Goal: Task Accomplishment & Management: Manage account settings

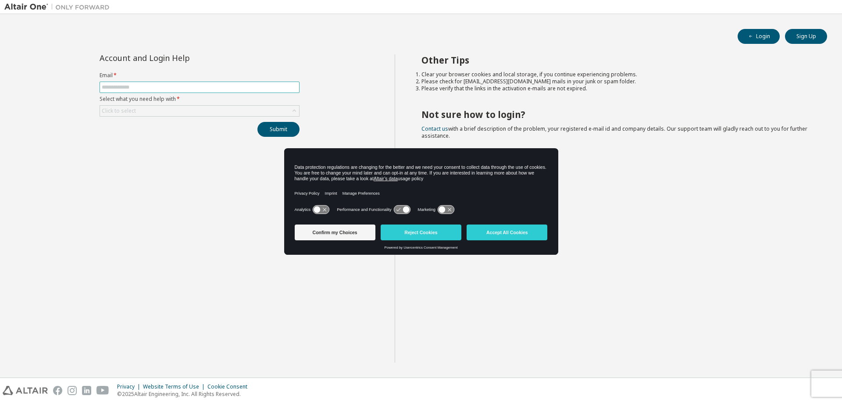
click at [165, 85] on input "text" at bounding box center [200, 87] width 196 height 7
type input "**********"
click at [274, 128] on button "Submit" at bounding box center [278, 129] width 42 height 15
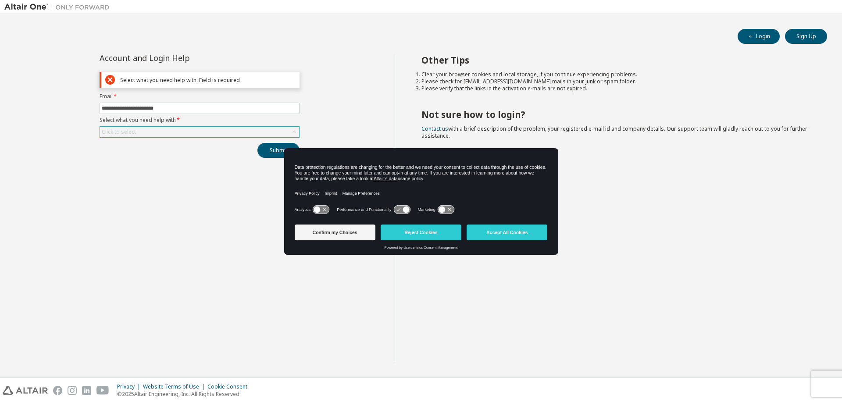
click at [159, 131] on div "Click to select" at bounding box center [199, 132] width 199 height 11
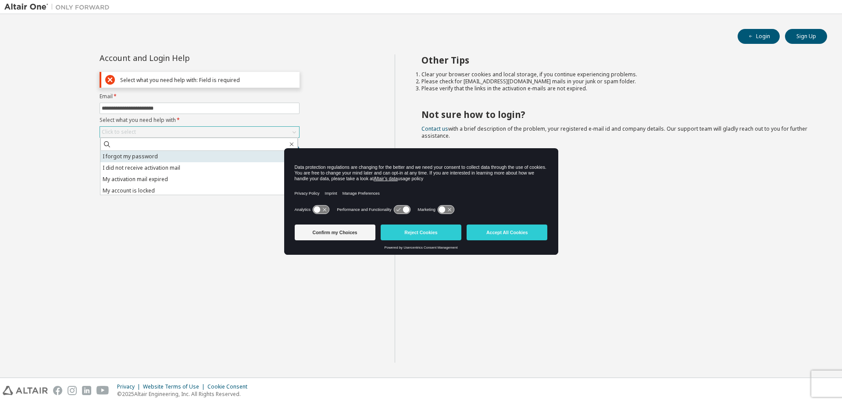
click at [141, 158] on li "I forgot my password" at bounding box center [198, 156] width 197 height 11
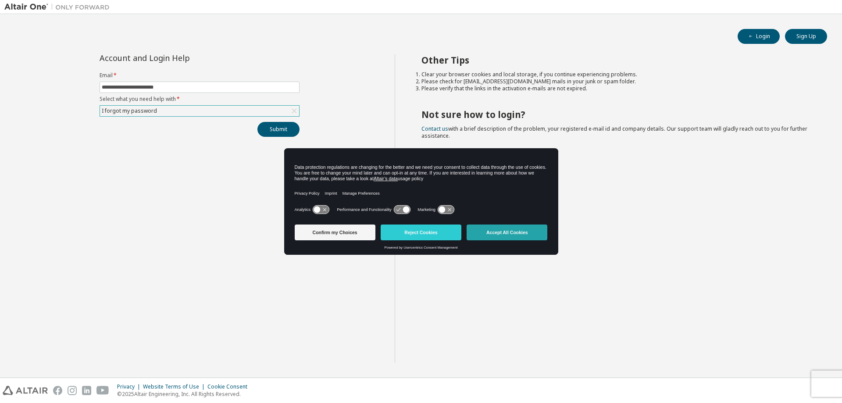
click at [507, 231] on button "Accept All Cookies" at bounding box center [507, 232] width 81 height 16
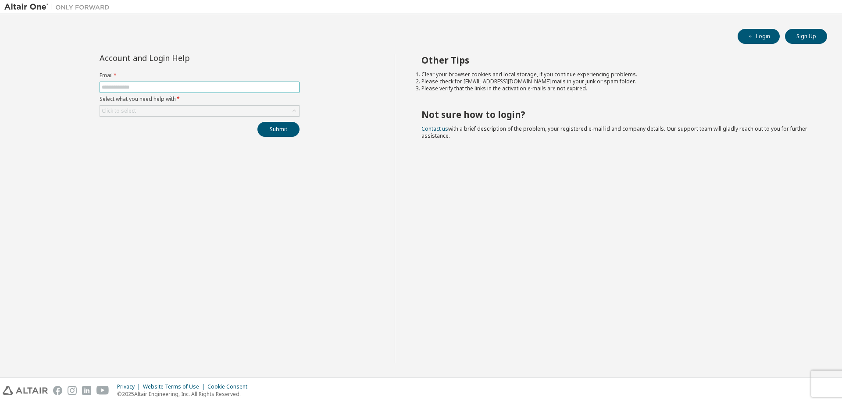
click at [158, 86] on input "text" at bounding box center [200, 87] width 196 height 7
type input "**********"
click at [163, 110] on div "Click to select" at bounding box center [199, 111] width 199 height 11
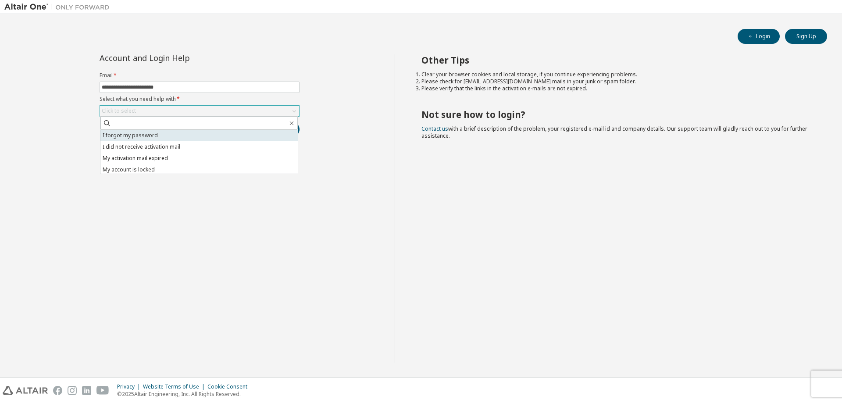
click at [157, 135] on li "I forgot my password" at bounding box center [198, 135] width 197 height 11
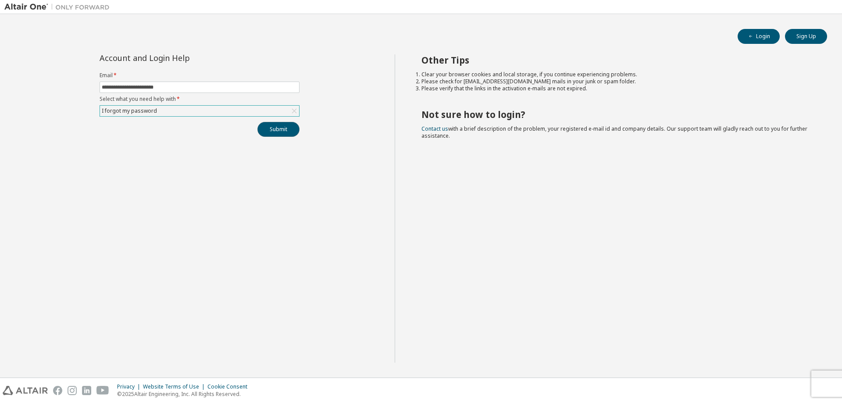
click at [283, 131] on button "Submit" at bounding box center [278, 129] width 42 height 15
